Goal: Task Accomplishment & Management: Complete application form

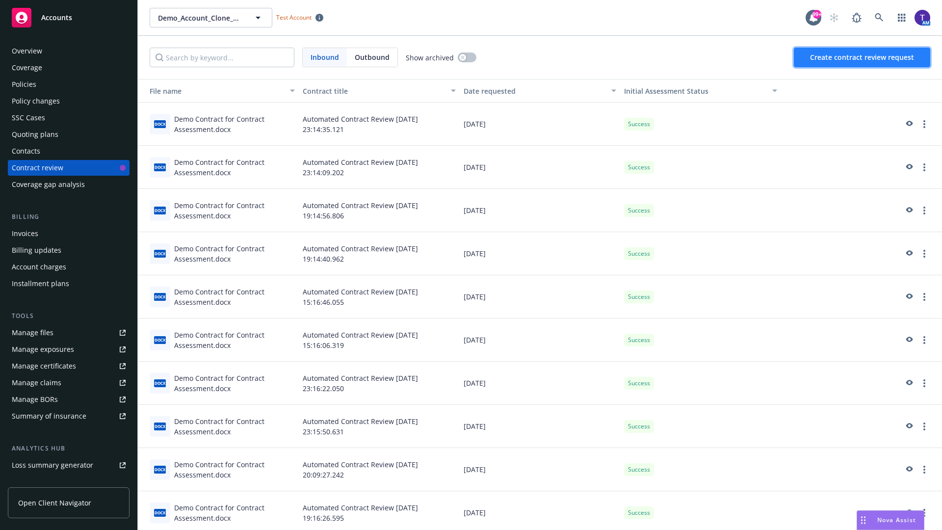
click at [863, 57] on span "Create contract review request" at bounding box center [862, 57] width 104 height 9
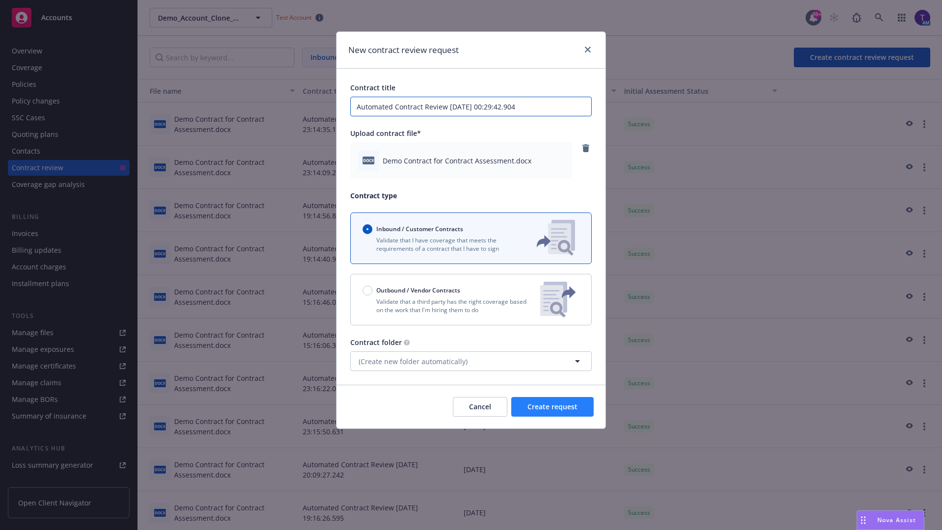
type input "Automated Contract Review [DATE] 00:29:42.904"
click at [553, 407] on span "Create request" at bounding box center [552, 406] width 50 height 9
